Goal: Task Accomplishment & Management: Manage account settings

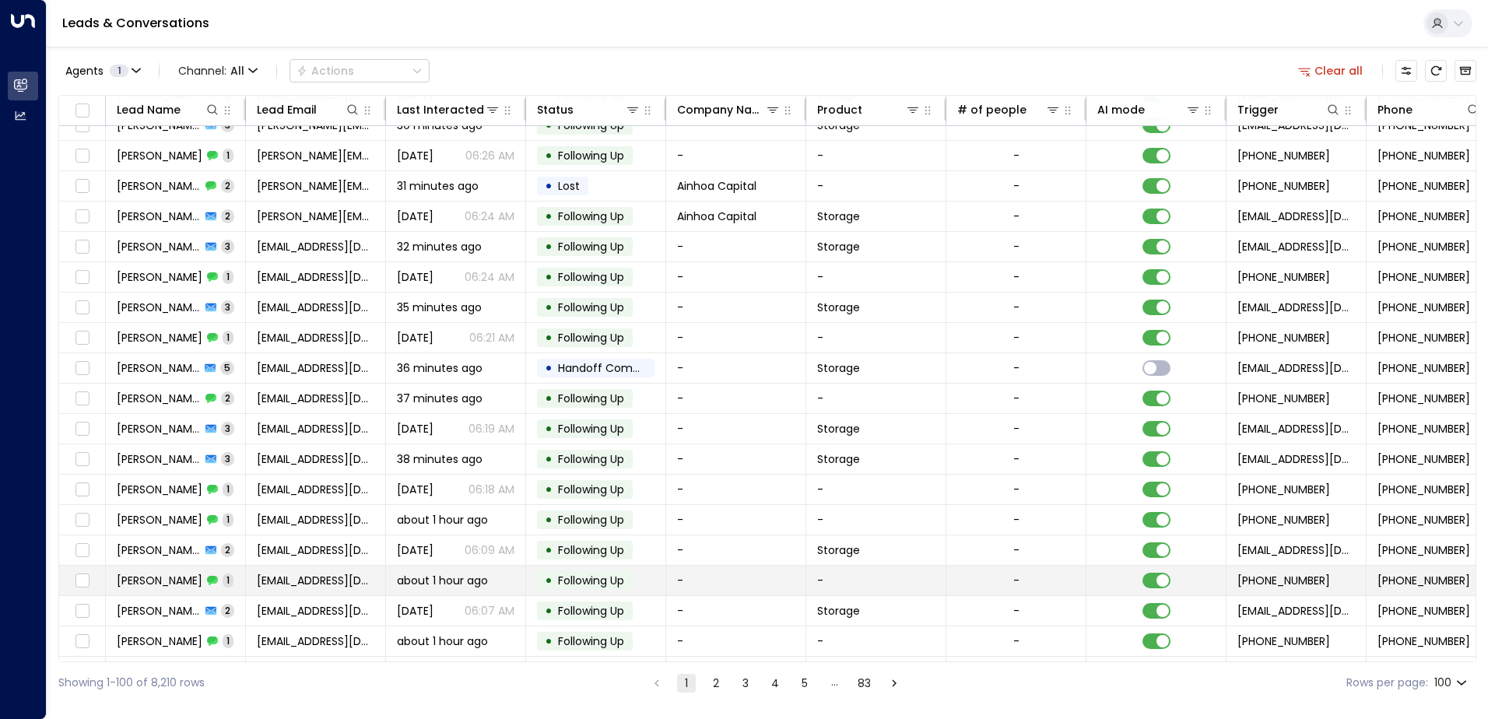
scroll to position [156, 0]
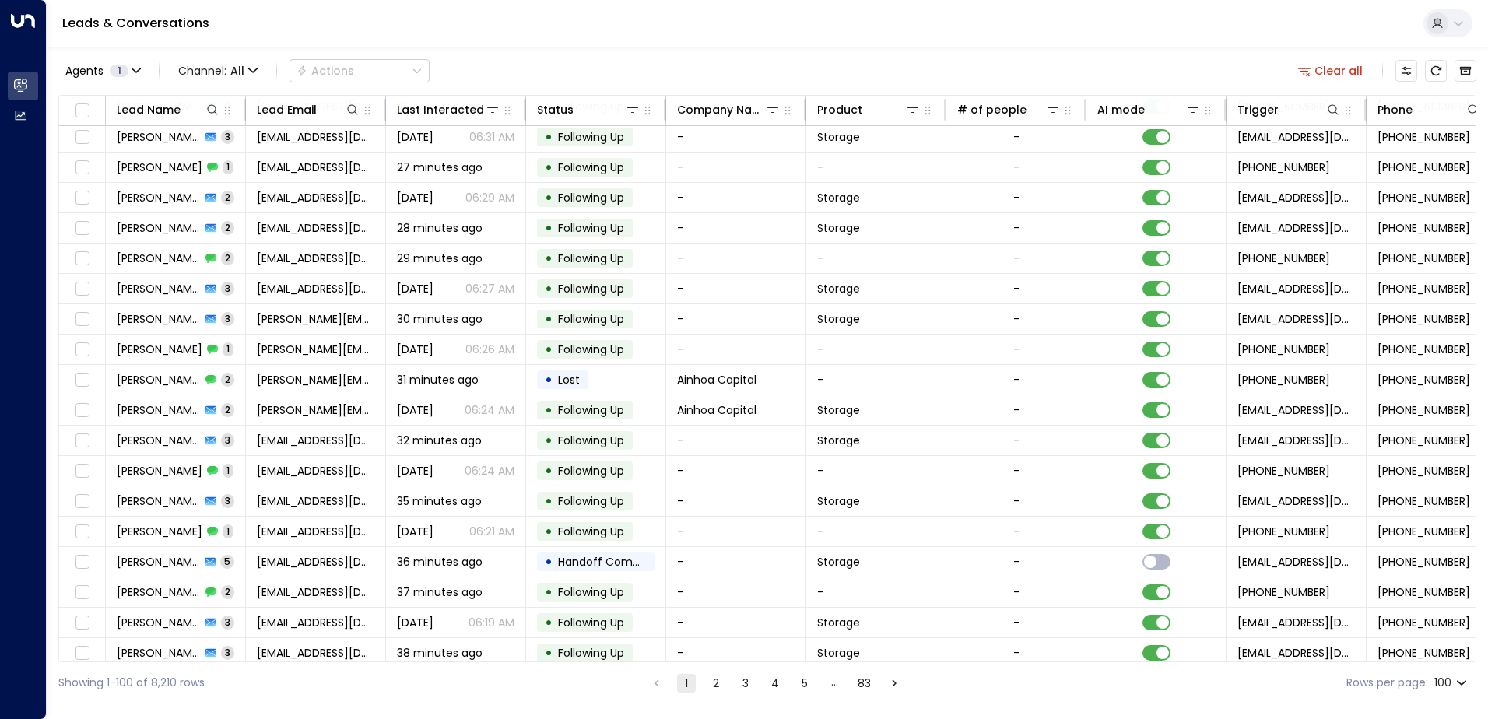
drag, startPoint x: 962, startPoint y: 662, endPoint x: 1022, endPoint y: 658, distance: 60.0
click at [1026, 662] on div "Agents 1 Channel: All Actions Clear all Lead Name Lead Email Last Interacted St…" at bounding box center [767, 375] width 1418 height 657
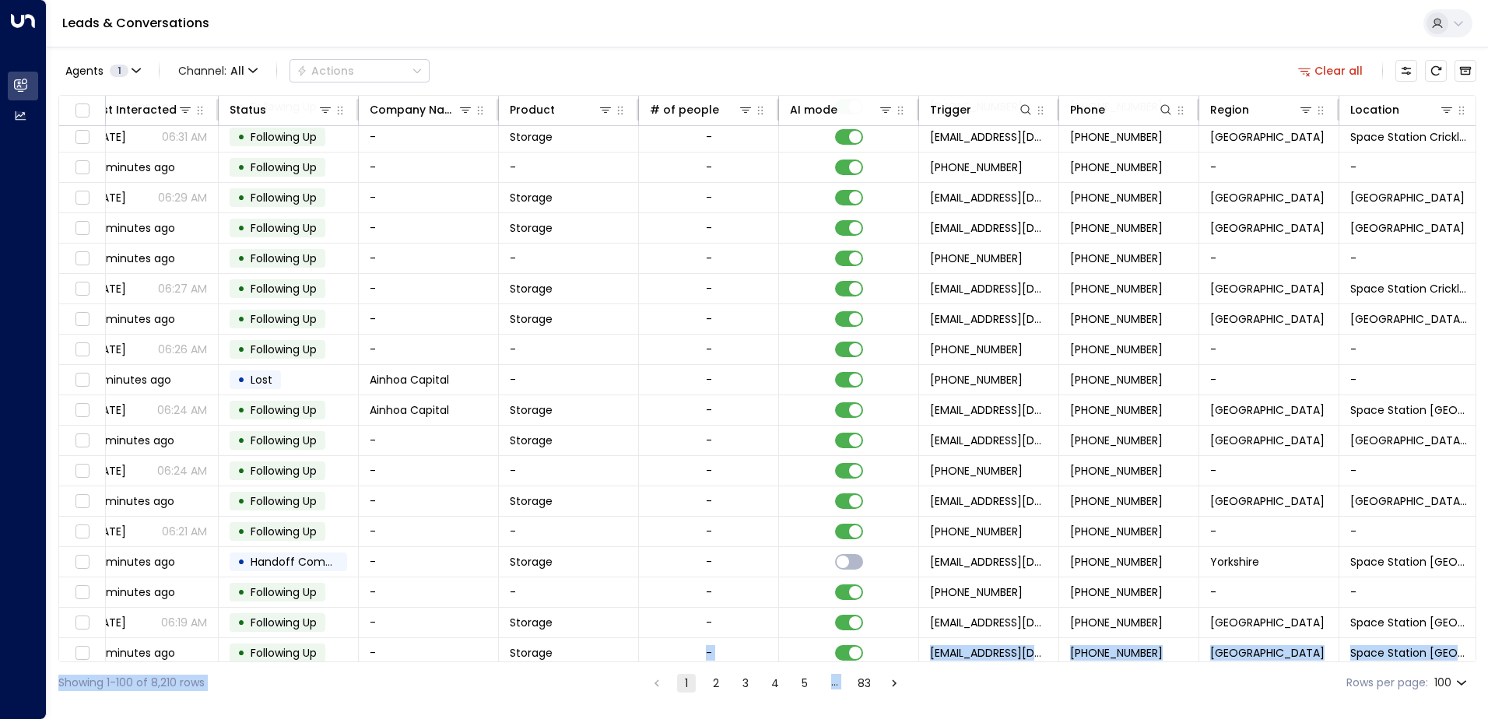
scroll to position [156, 318]
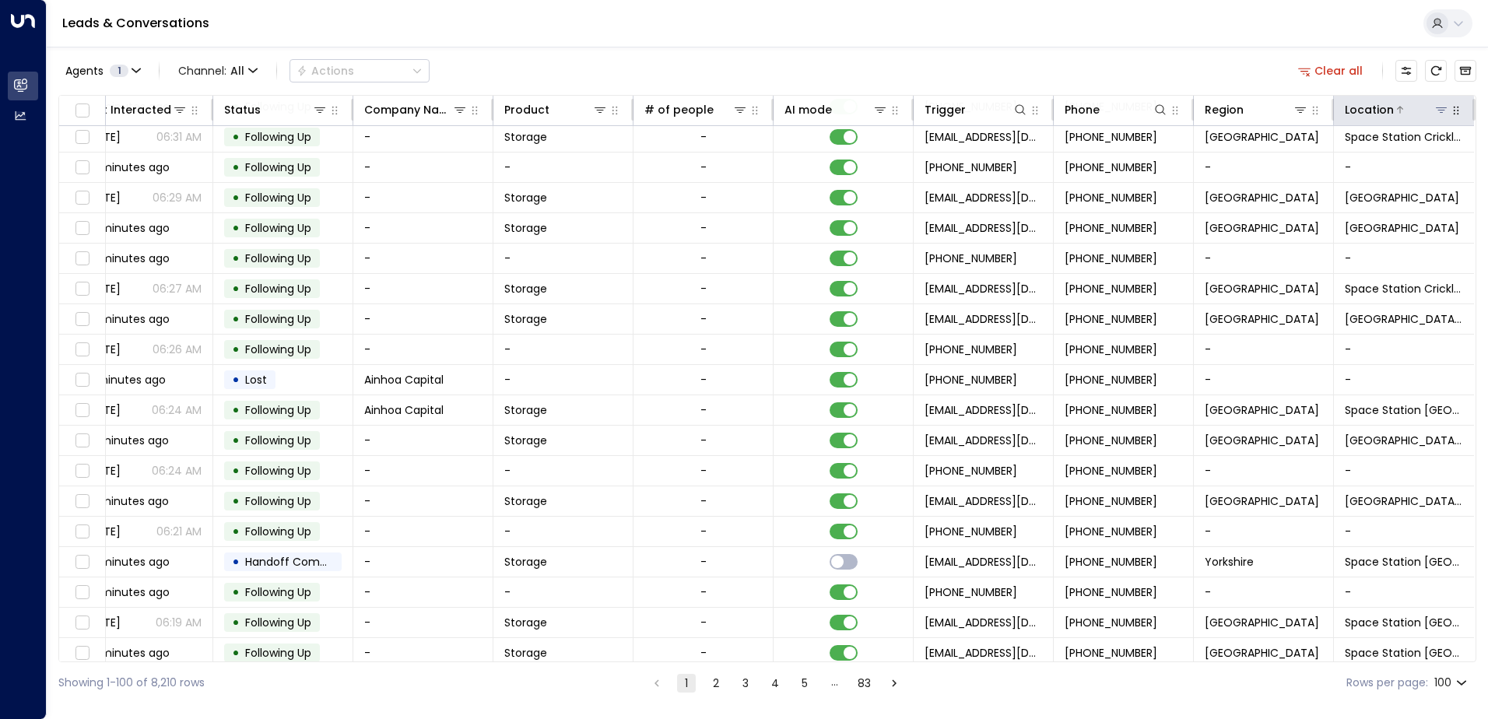
click at [1403, 107] on div at bounding box center [1421, 110] width 55 height 16
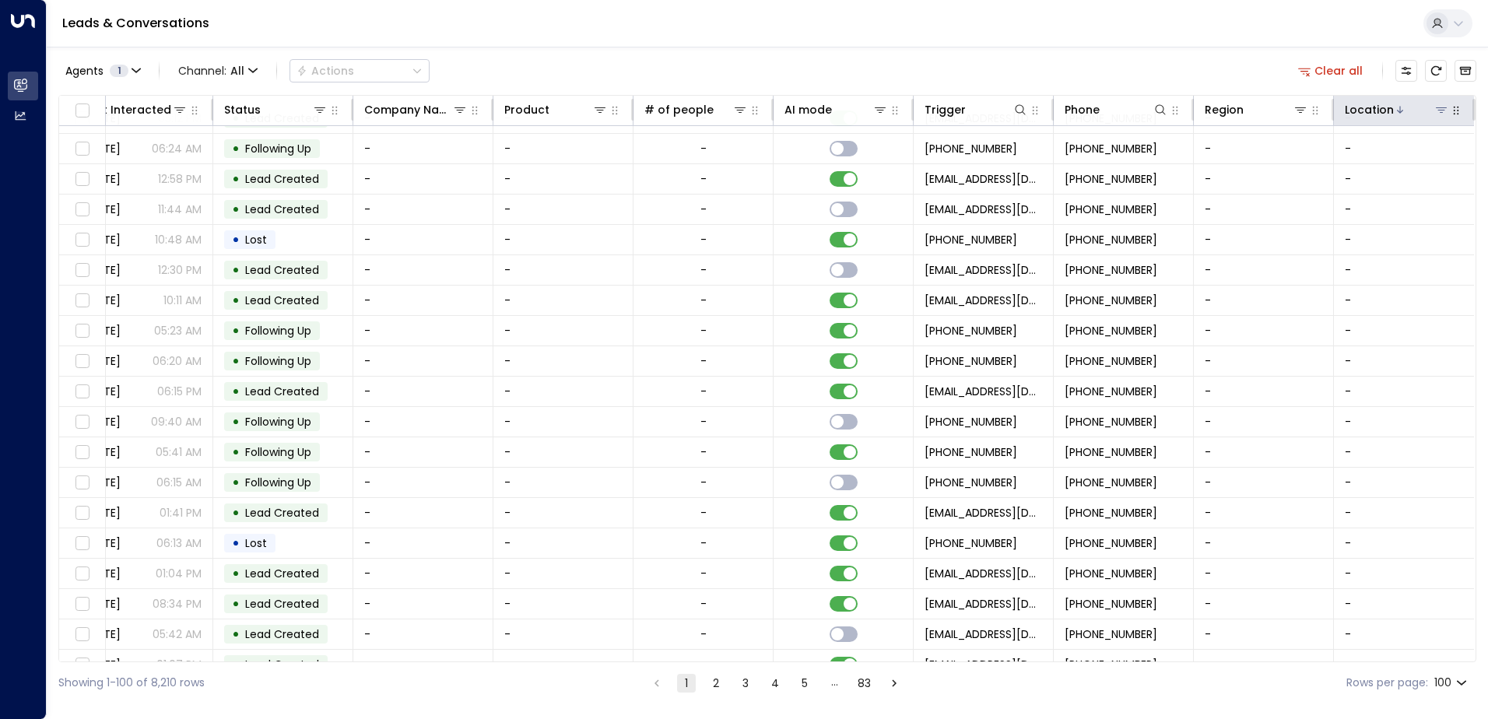
scroll to position [156, 318]
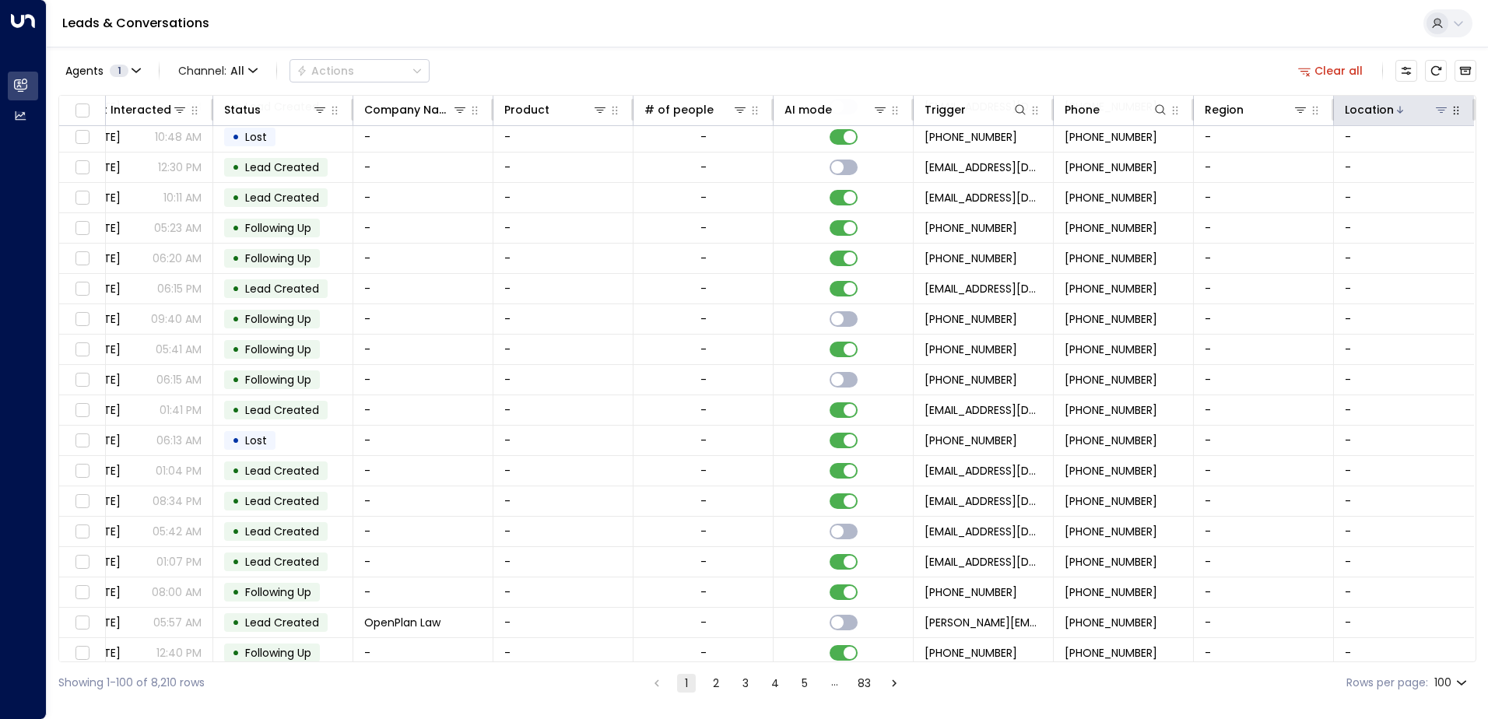
click at [1437, 111] on icon at bounding box center [1441, 110] width 12 height 12
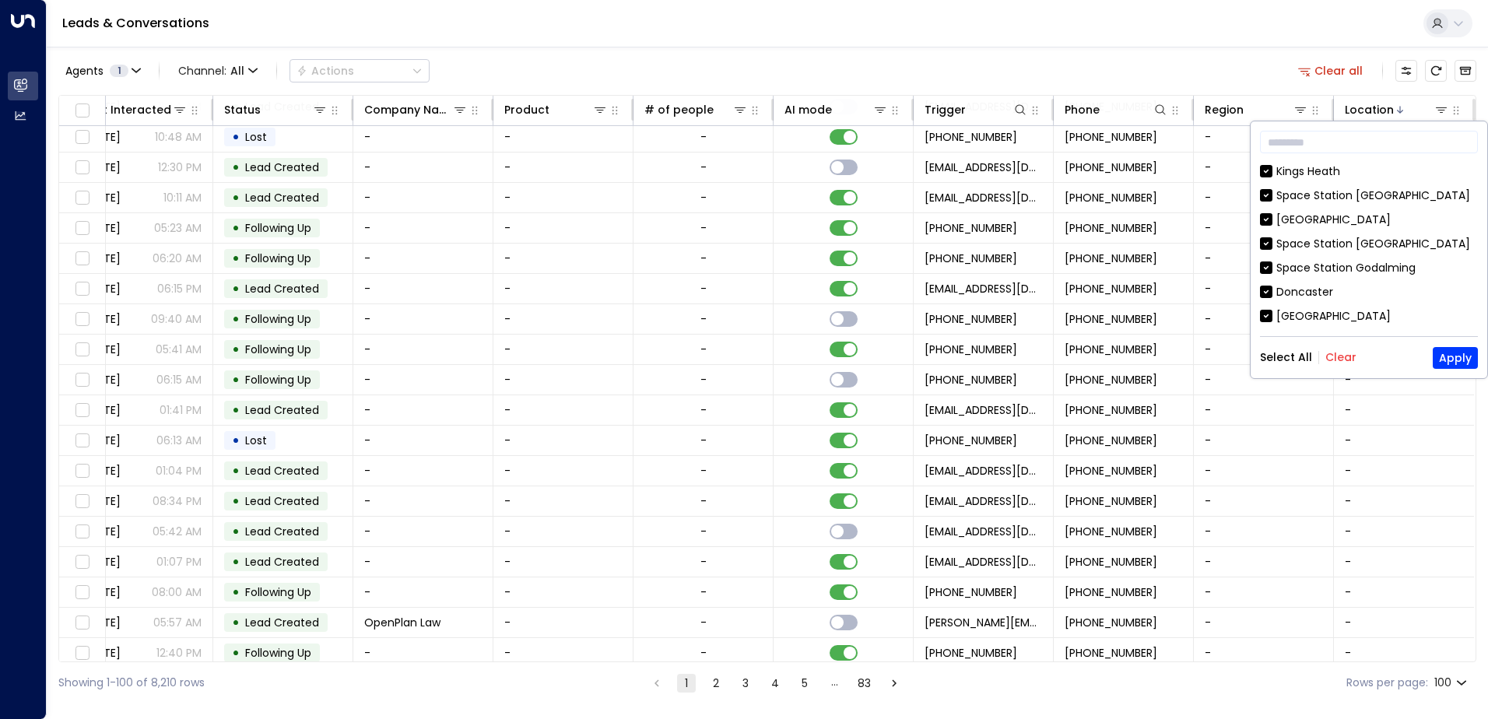
click at [1335, 358] on button "Clear" at bounding box center [1340, 357] width 31 height 12
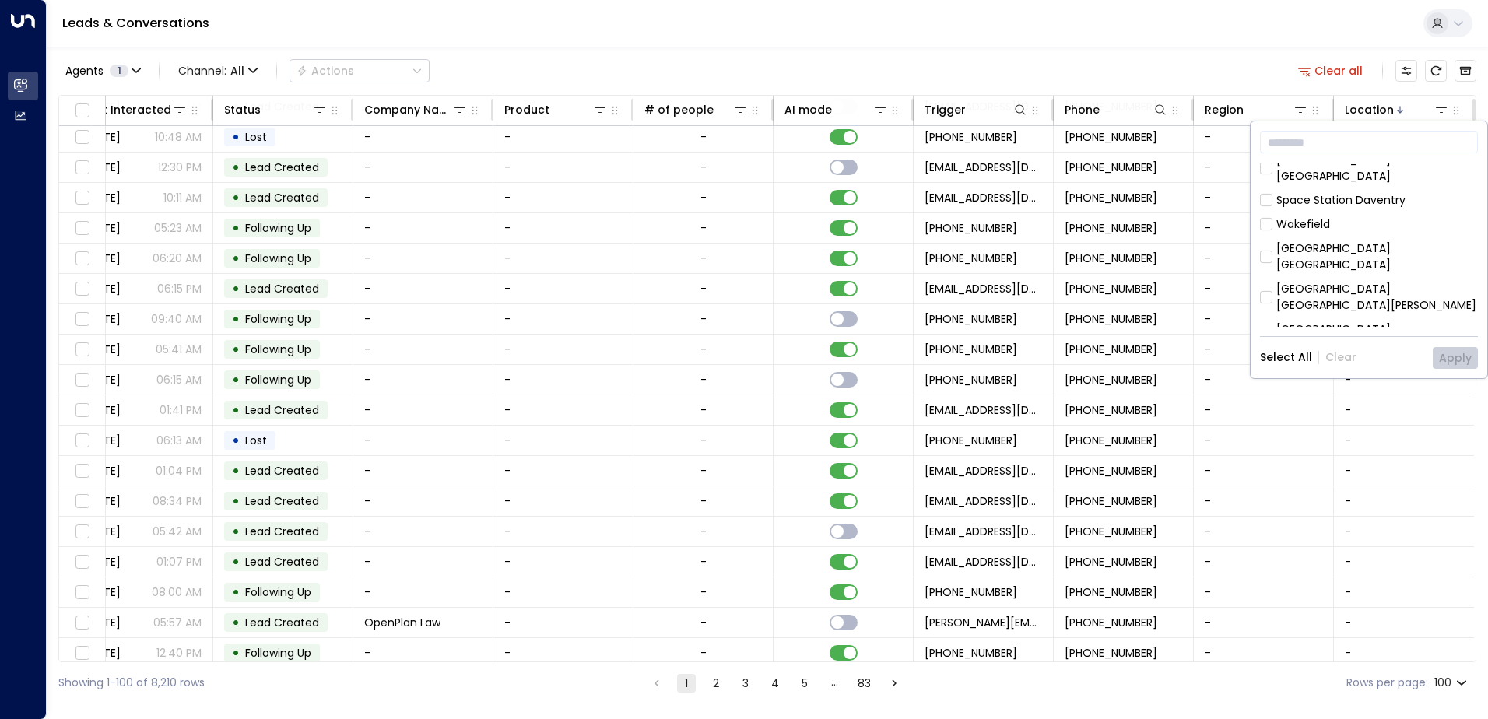
scroll to position [467, 0]
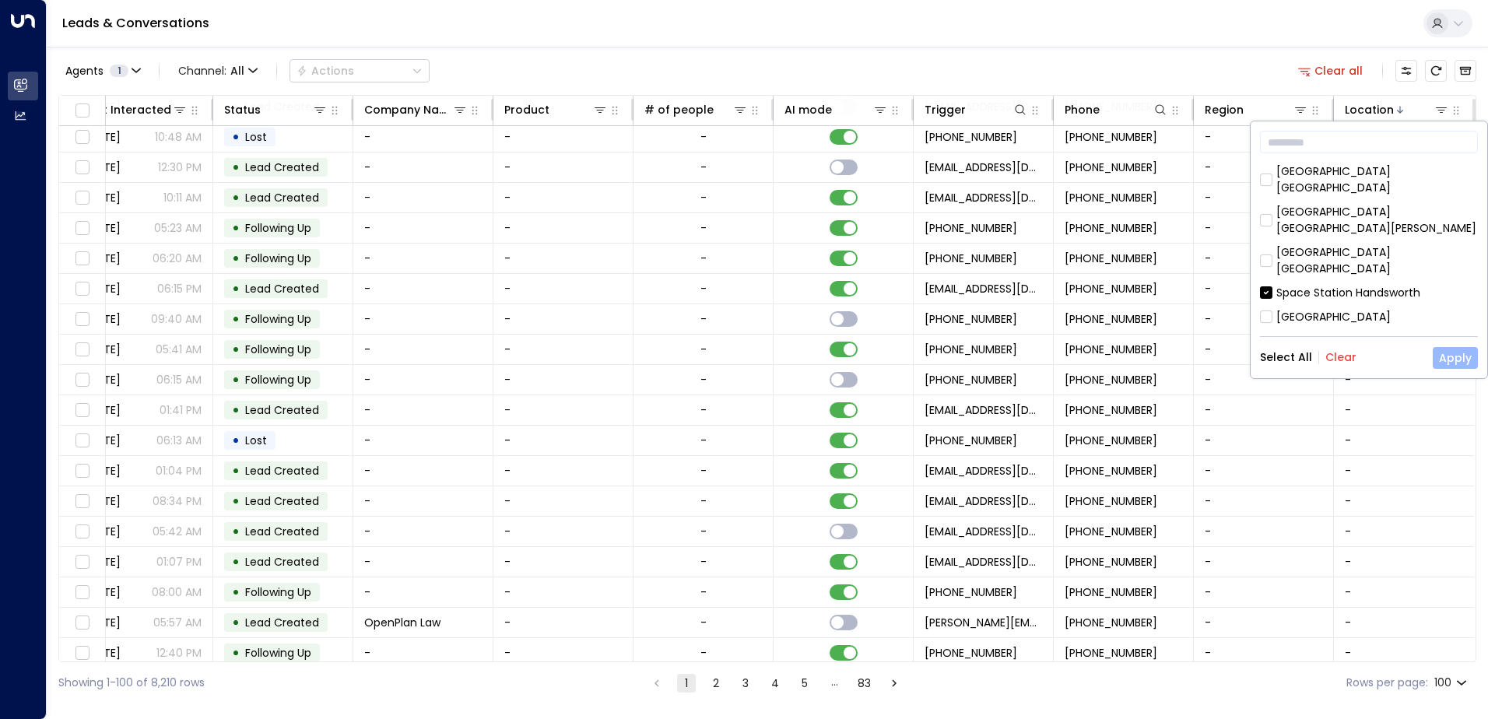
click at [1448, 359] on button "Apply" at bounding box center [1455, 358] width 45 height 22
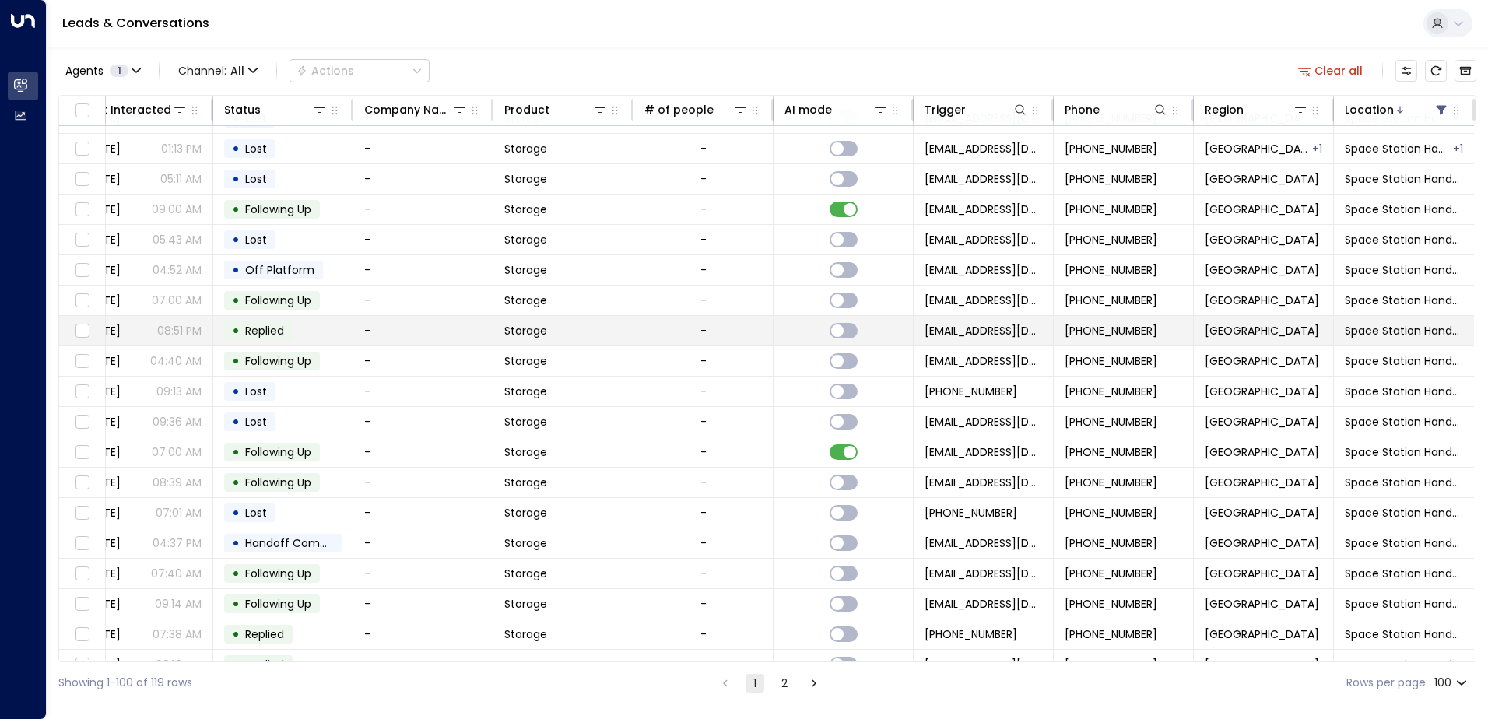
scroll to position [156, 318]
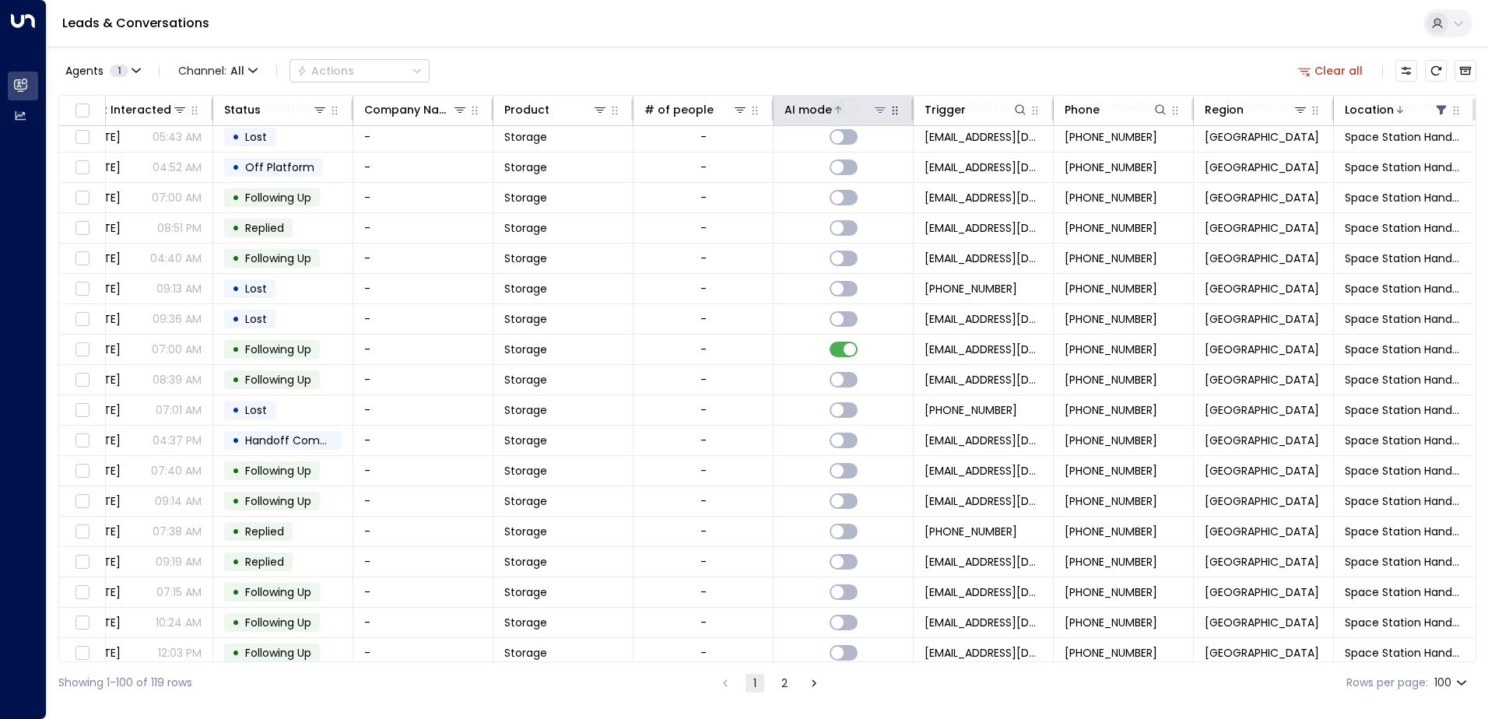
click at [843, 108] on div at bounding box center [860, 110] width 56 height 16
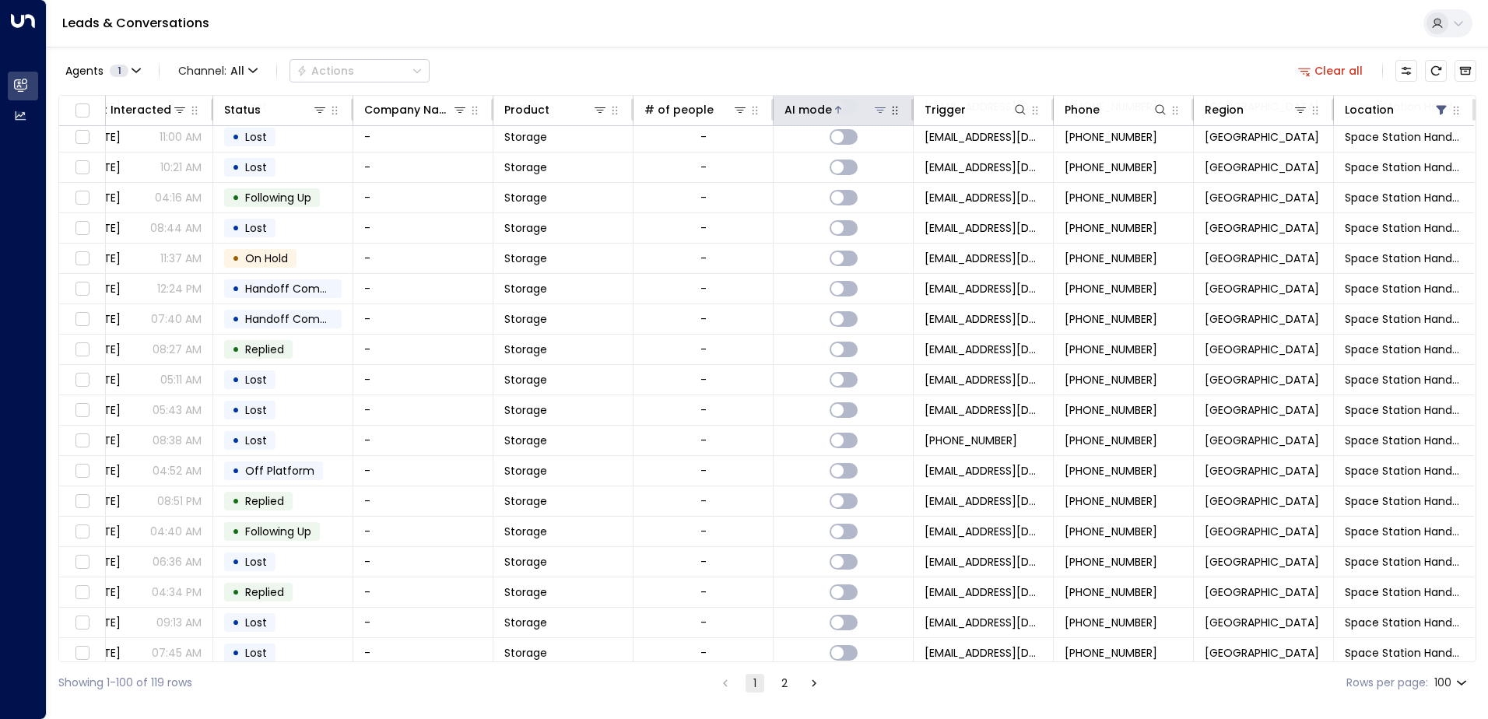
click at [843, 108] on div at bounding box center [860, 110] width 56 height 16
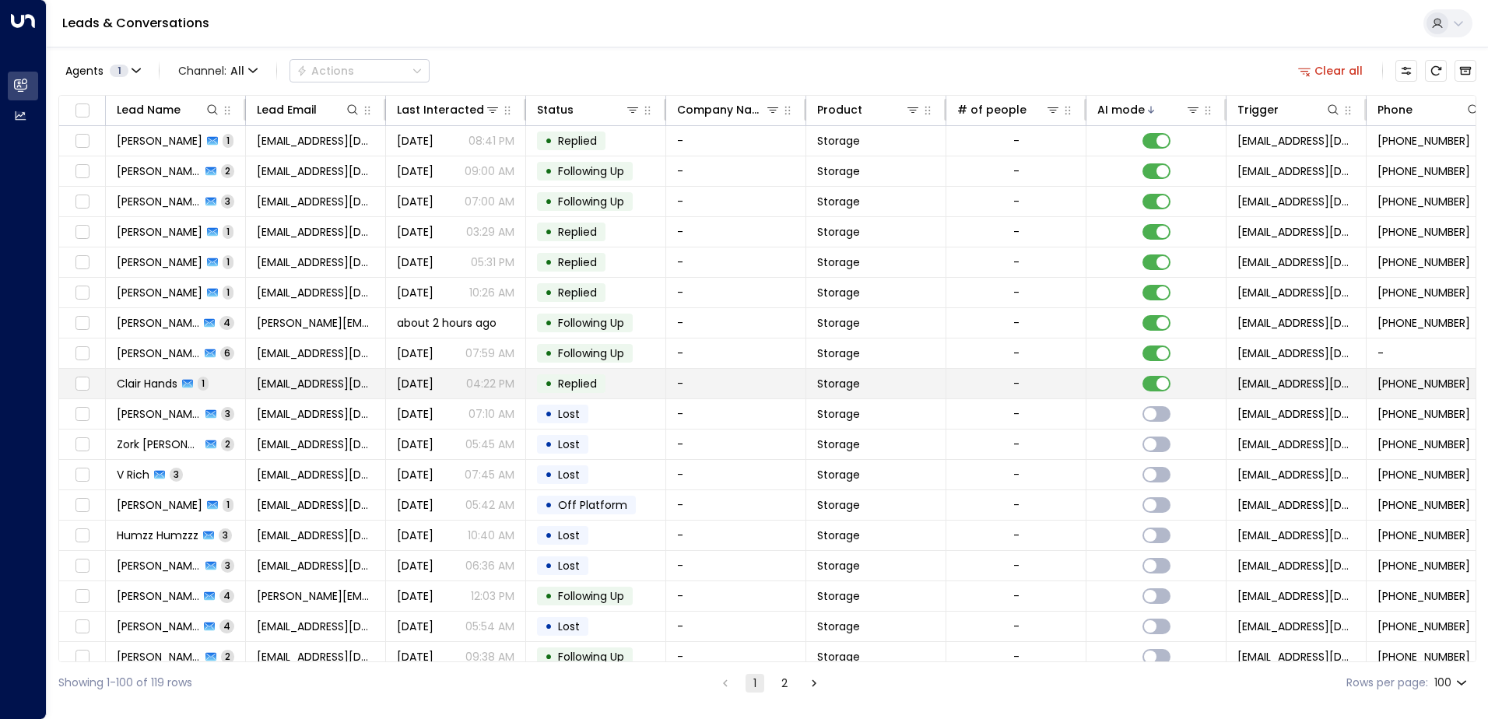
click at [234, 386] on td "Clair Hands 1" at bounding box center [176, 384] width 140 height 30
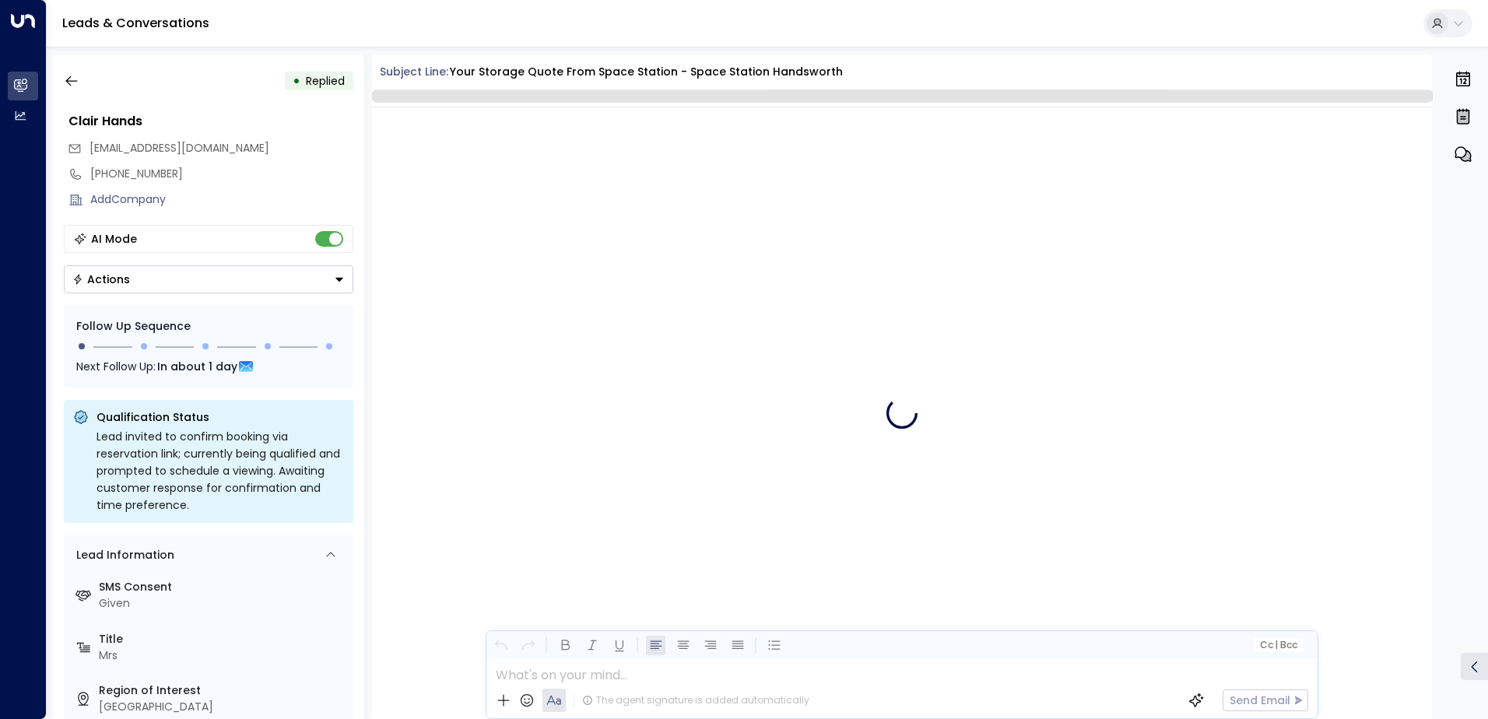
scroll to position [646, 0]
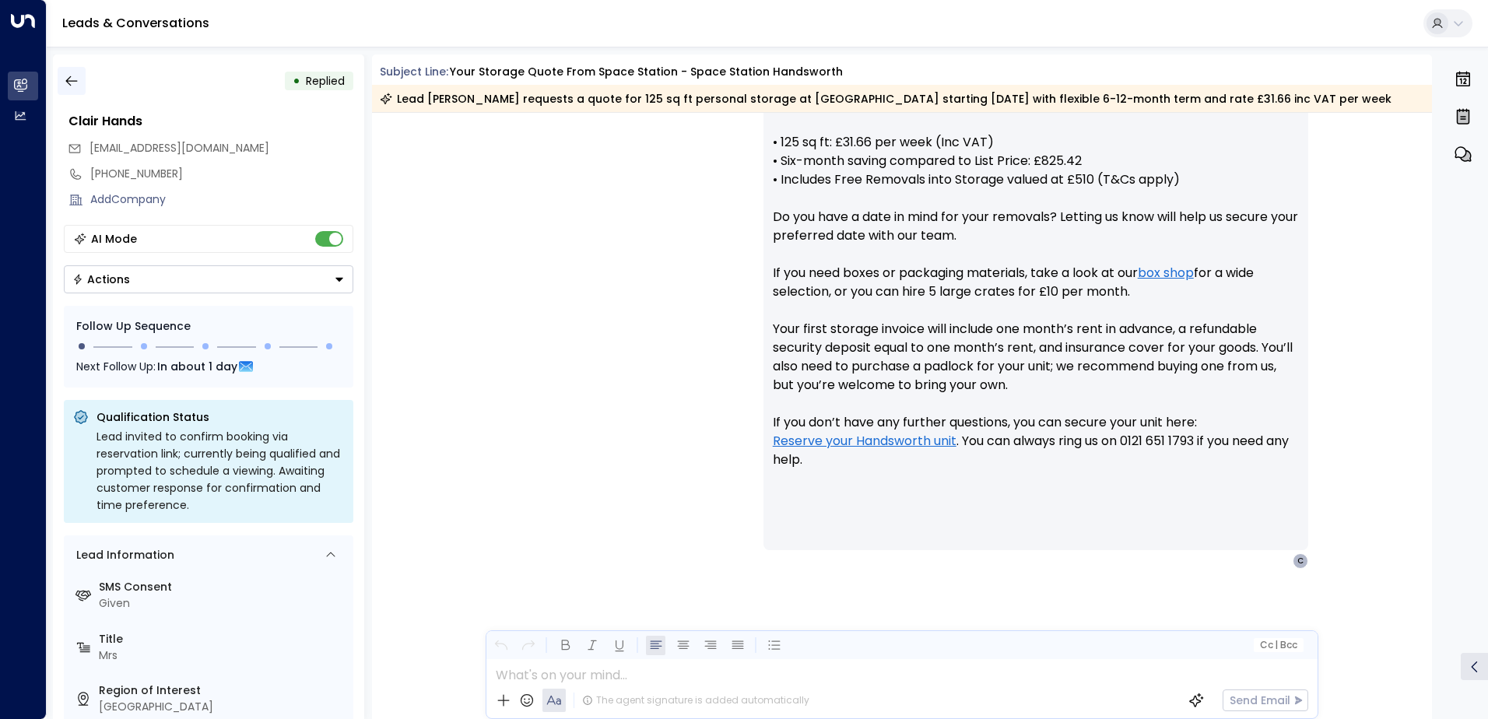
click at [71, 81] on icon "button" at bounding box center [71, 81] width 12 height 10
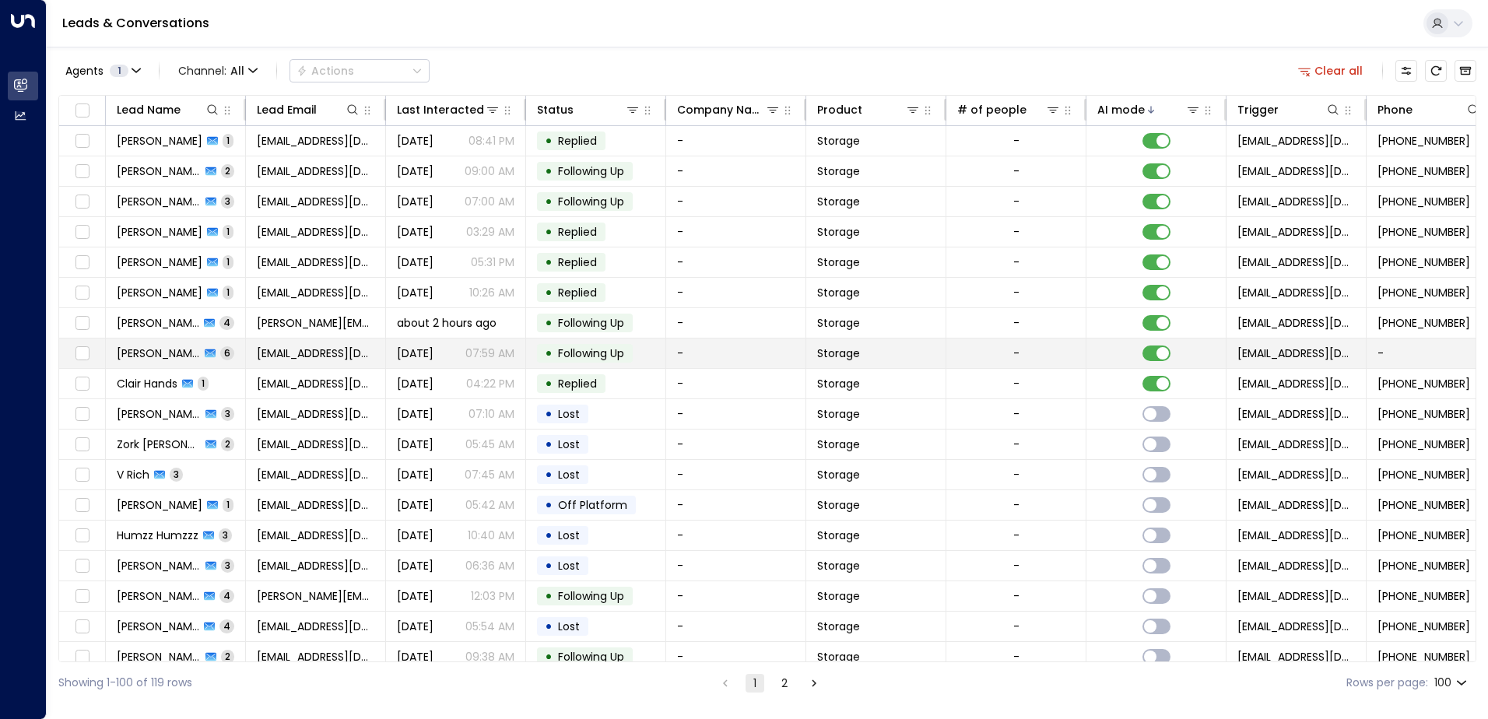
click at [238, 350] on td "[PERSON_NAME] 6" at bounding box center [176, 354] width 140 height 30
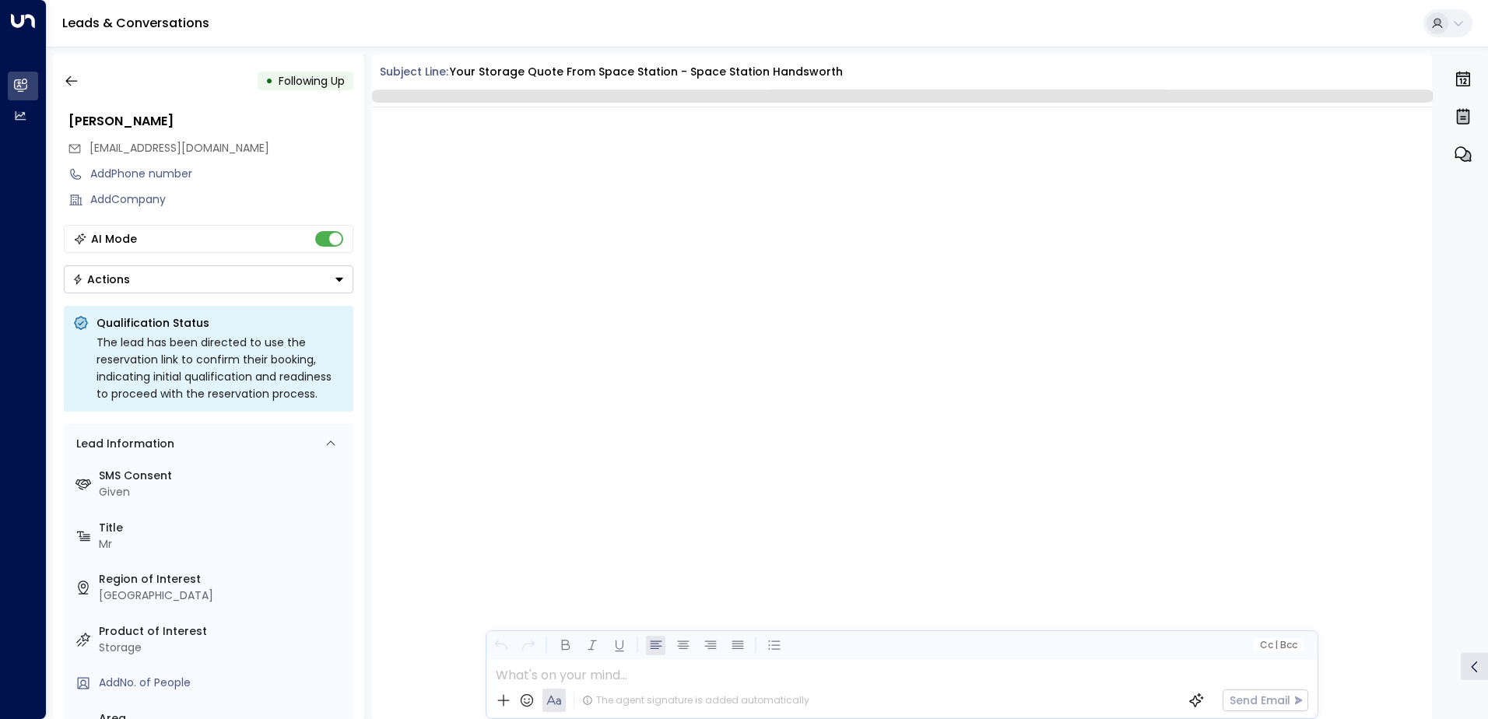
scroll to position [3419, 0]
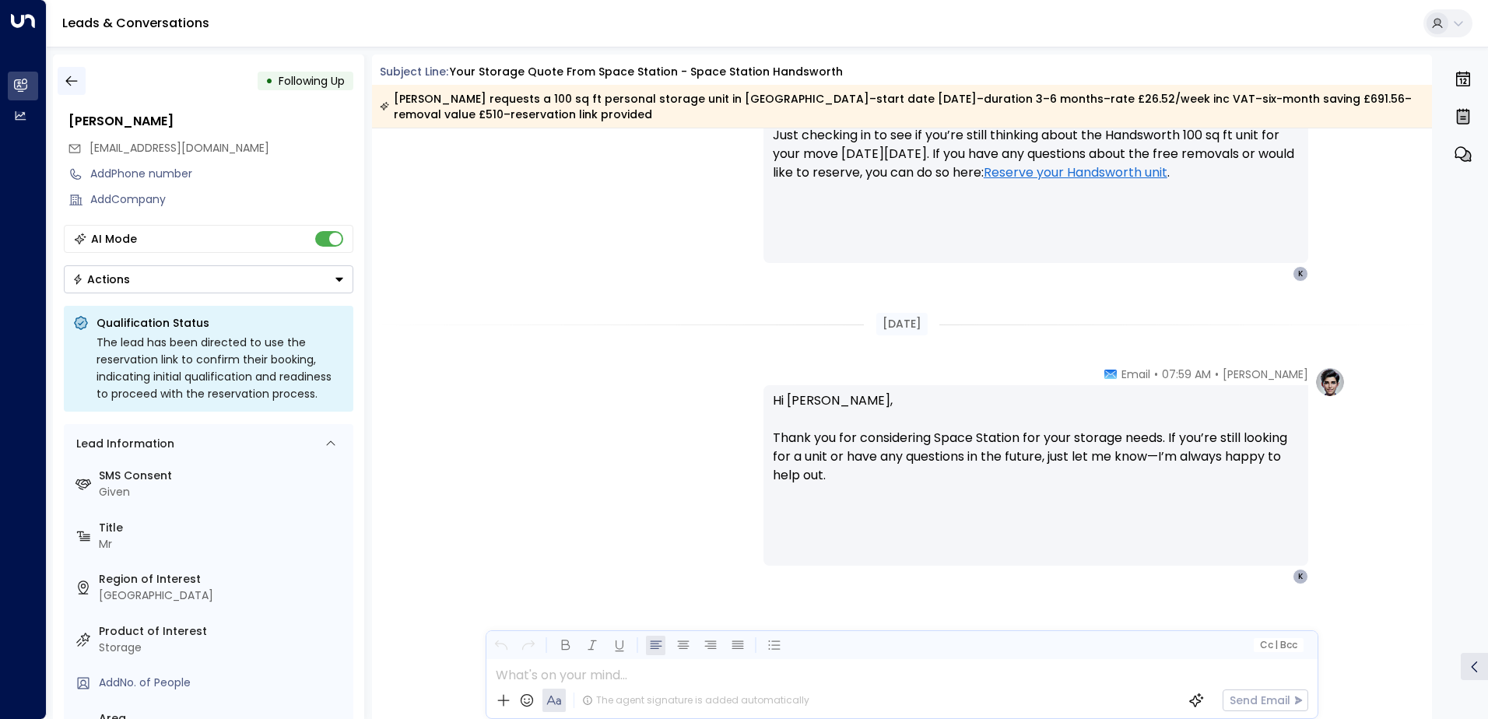
click at [68, 79] on icon "button" at bounding box center [71, 81] width 12 height 10
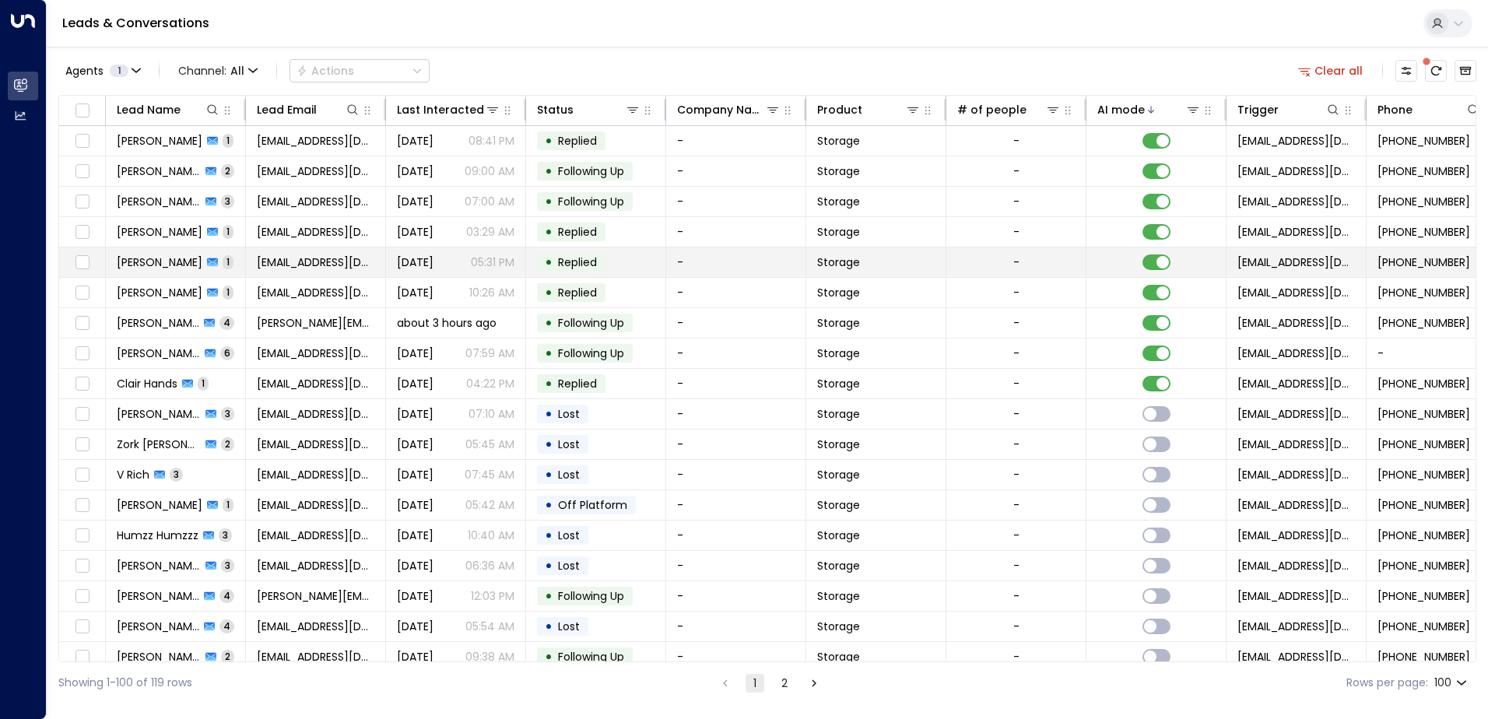
click at [249, 258] on td "[EMAIL_ADDRESS][DOMAIN_NAME]" at bounding box center [316, 263] width 140 height 30
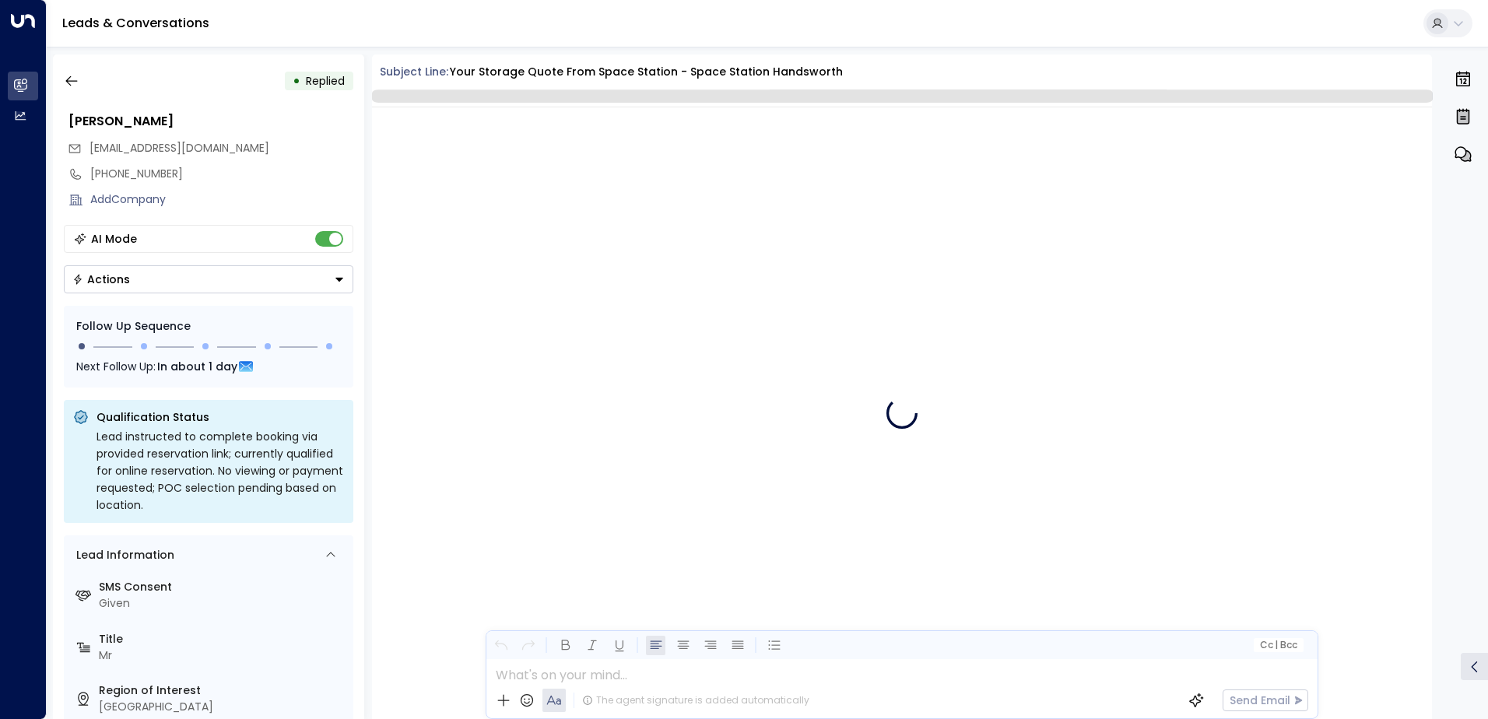
scroll to position [777, 0]
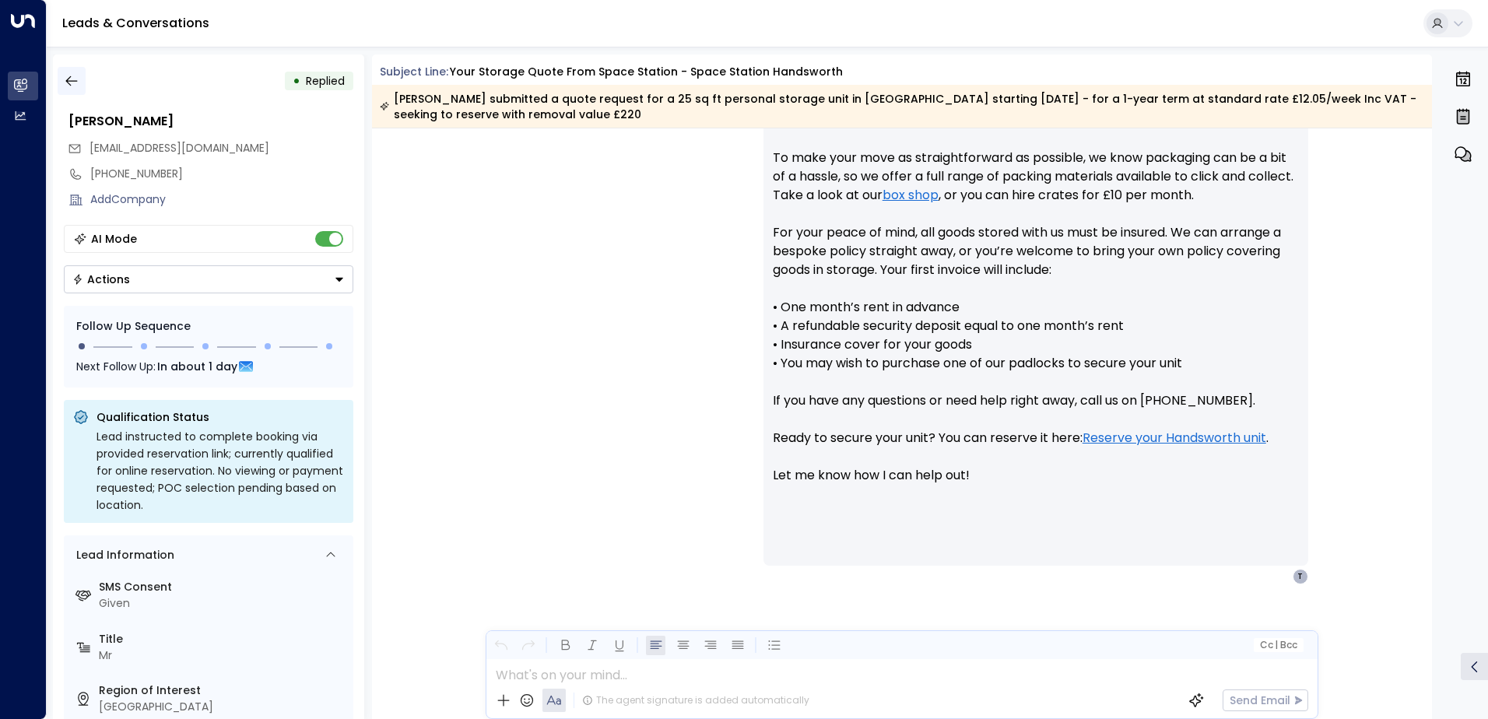
click at [69, 76] on icon "button" at bounding box center [72, 81] width 16 height 16
